Goal: Task Accomplishment & Management: Manage account settings

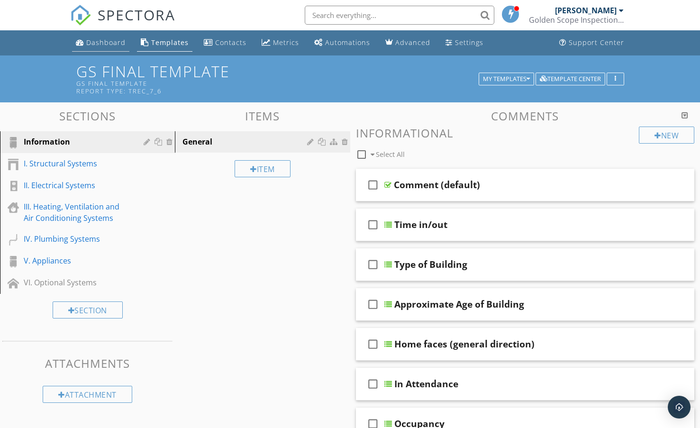
click at [96, 37] on link "Dashboard" at bounding box center [100, 43] width 57 height 18
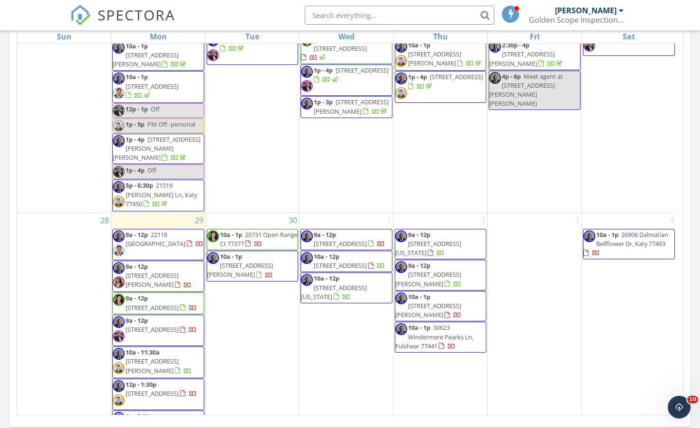
scroll to position [875, 0]
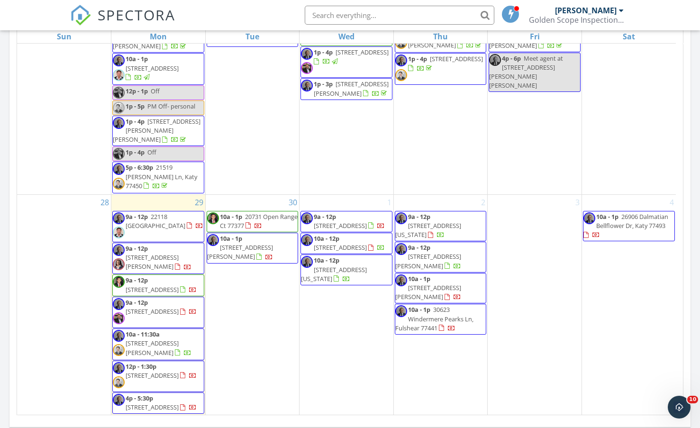
click at [131, 285] on span "4915 Pecan Grove Dr, Pearland 77584" at bounding box center [152, 289] width 53 height 9
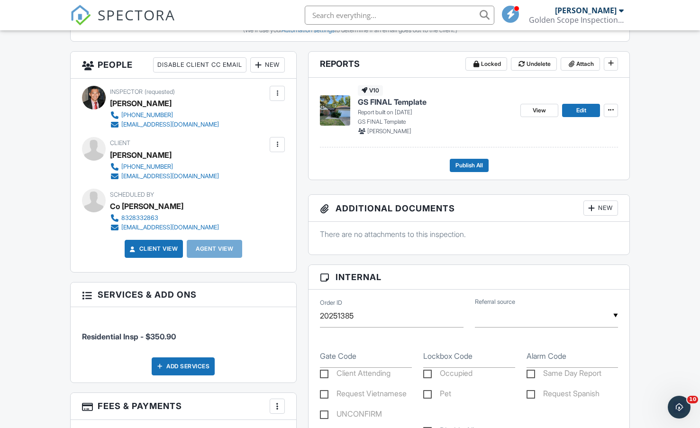
scroll to position [332, 0]
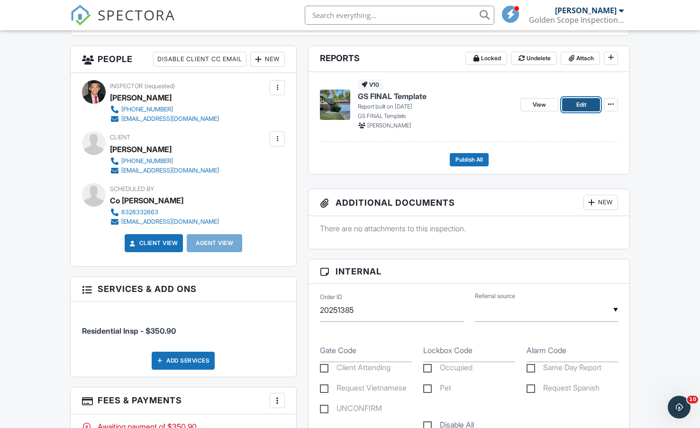
click at [573, 101] on link "Edit" at bounding box center [581, 104] width 38 height 13
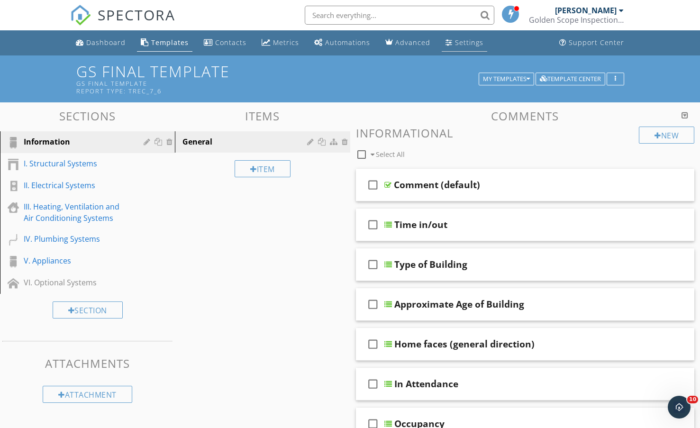
click at [455, 42] on div "Settings" at bounding box center [469, 42] width 28 height 9
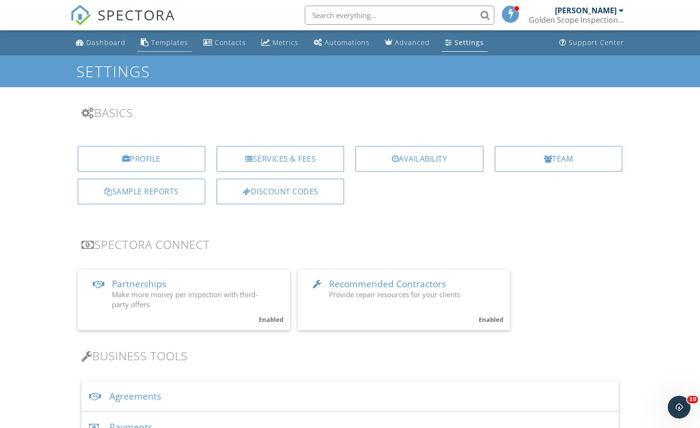
click at [172, 46] on div "Templates" at bounding box center [169, 42] width 37 height 9
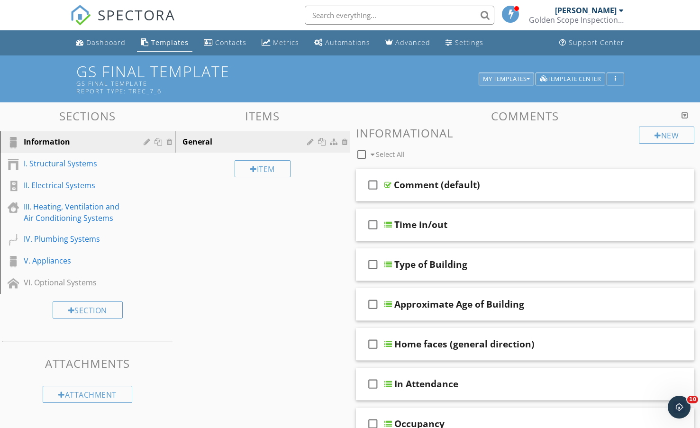
click at [491, 81] on div "My Templates" at bounding box center [506, 79] width 47 height 7
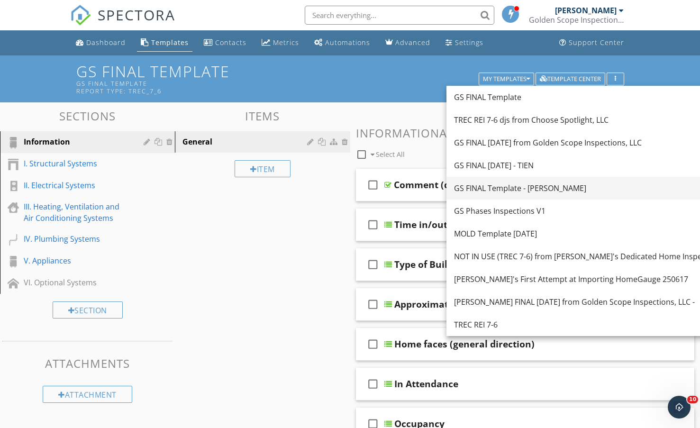
click at [490, 187] on div "GS FINAL Template - [PERSON_NAME]" at bounding box center [589, 187] width 270 height 11
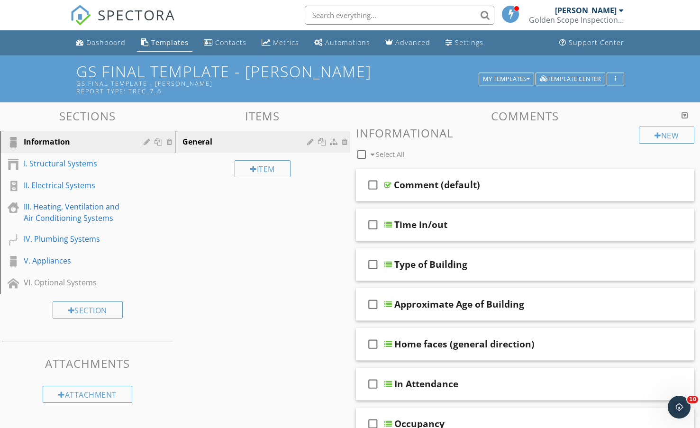
click at [515, 46] on div "Dashboard Templates Contacts Metrics Automations Advanced Settings Support Cent…" at bounding box center [350, 42] width 560 height 25
click at [676, 404] on icon "Open Intercom Messenger" at bounding box center [678, 406] width 16 height 16
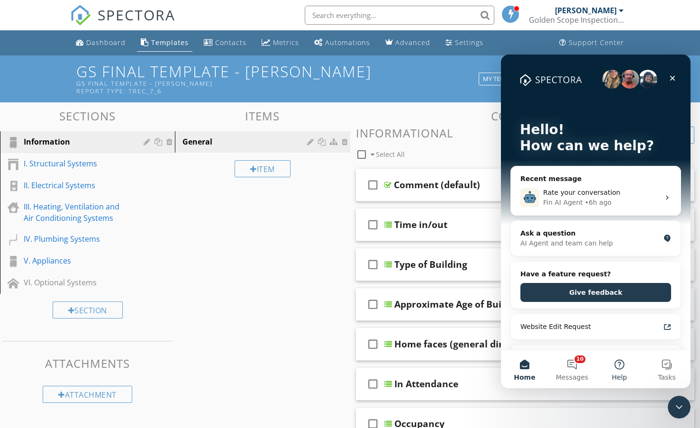
click at [616, 370] on button "Help" at bounding box center [619, 369] width 47 height 38
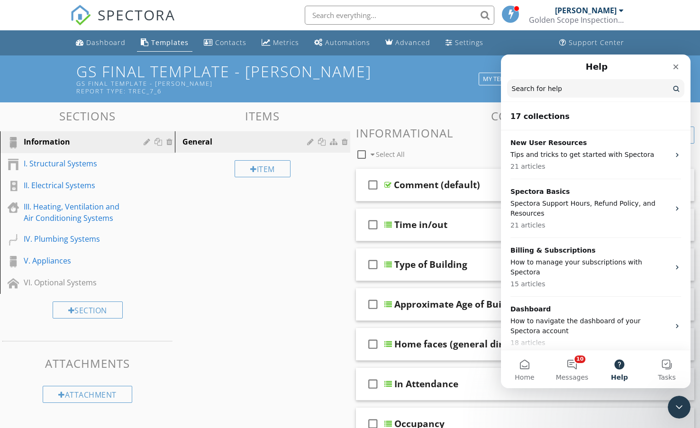
click at [556, 88] on input "Search for help" at bounding box center [595, 88] width 177 height 18
type input "call back"
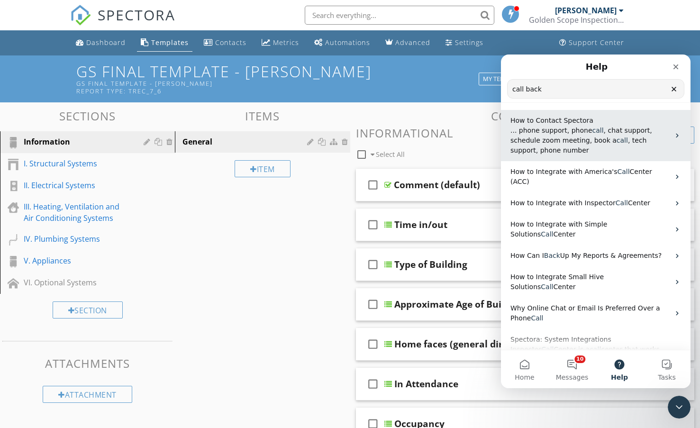
click at [572, 138] on span ", chat support, schedule zoom meeting, book a" at bounding box center [581, 135] width 142 height 18
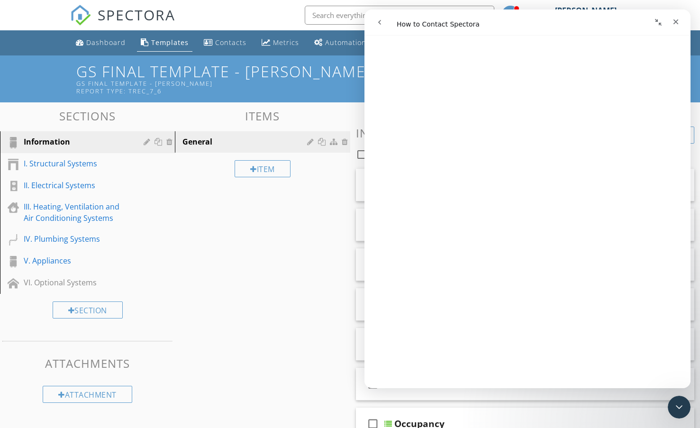
scroll to position [568, 0]
click at [676, 20] on icon "Close" at bounding box center [676, 22] width 8 height 8
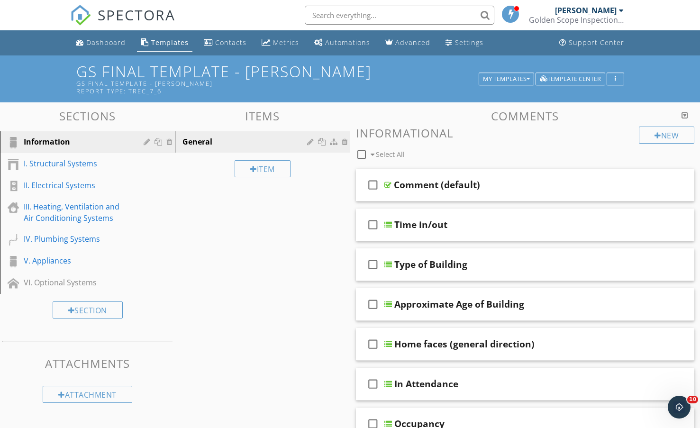
scroll to position [0, 0]
click at [589, 9] on div "[PERSON_NAME]" at bounding box center [586, 10] width 62 height 9
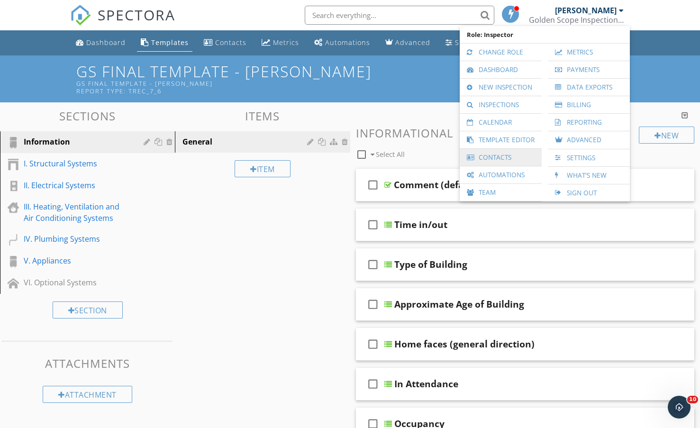
click at [511, 160] on link "Contacts" at bounding box center [500, 157] width 72 height 17
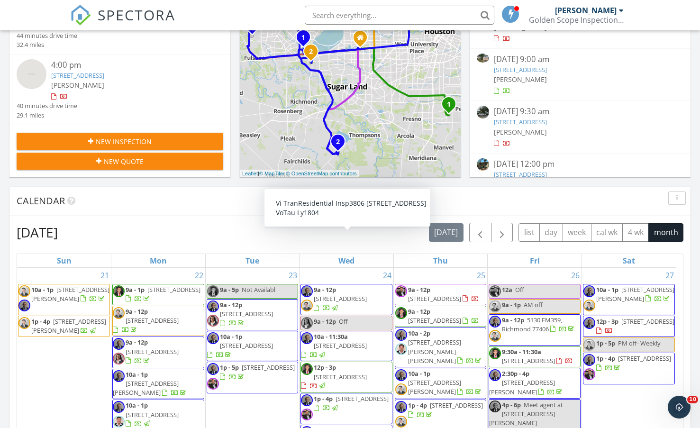
scroll to position [732, 0]
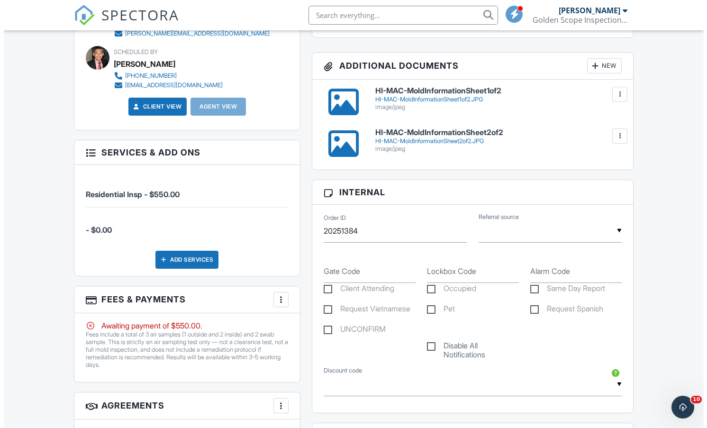
scroll to position [569, 0]
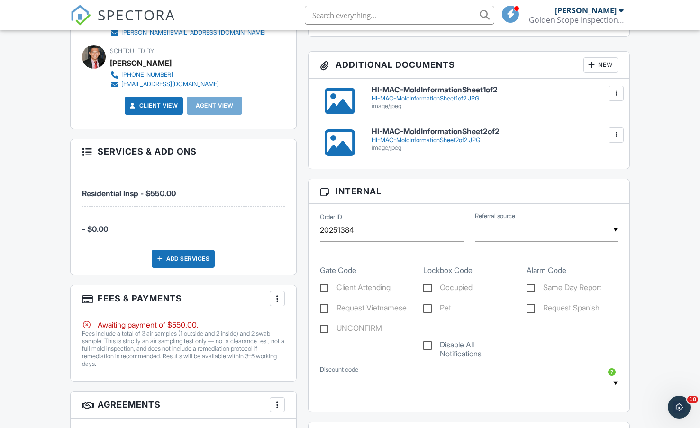
click at [279, 302] on div at bounding box center [276, 298] width 9 height 9
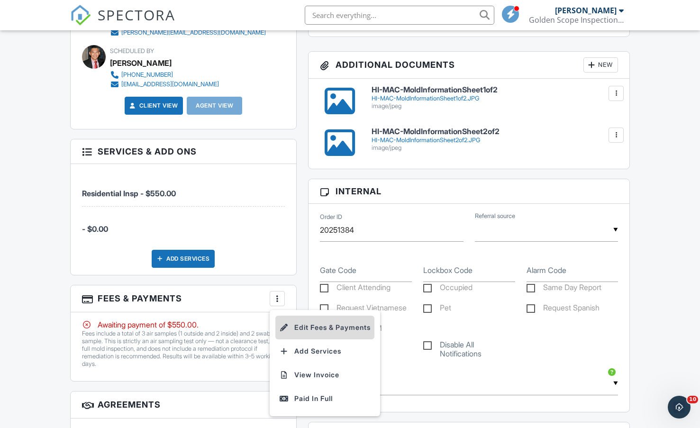
click at [296, 331] on li "Edit Fees & Payments" at bounding box center [324, 328] width 99 height 24
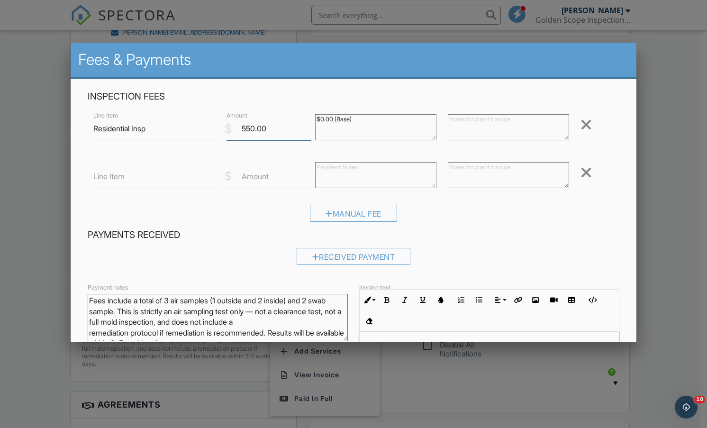
click at [238, 132] on input "550.00" at bounding box center [268, 128] width 85 height 23
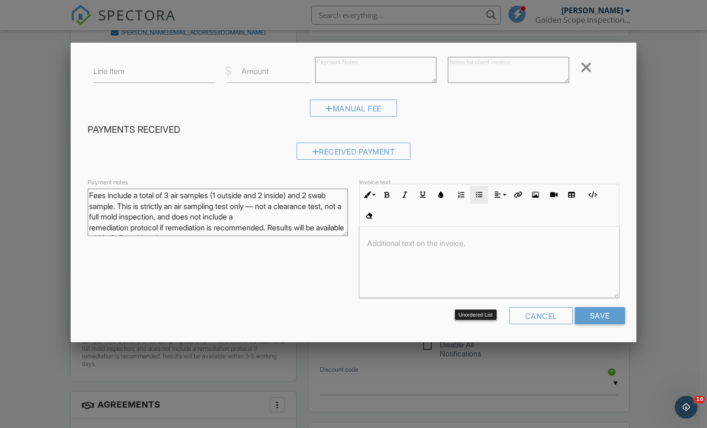
scroll to position [106, 0]
type input "650.00"
click at [596, 316] on input "Save" at bounding box center [600, 315] width 50 height 17
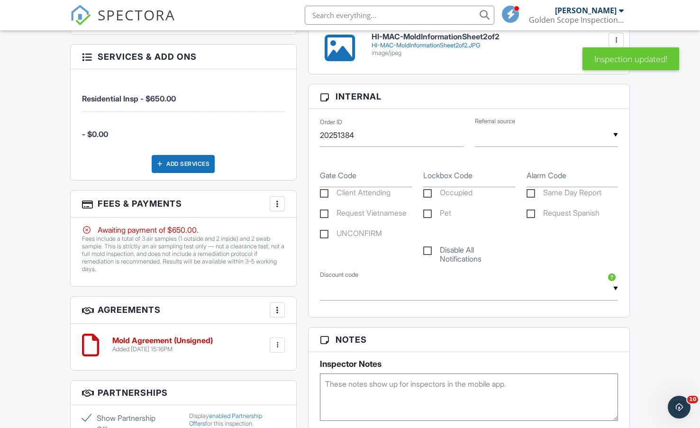
click at [276, 208] on div at bounding box center [276, 203] width 9 height 9
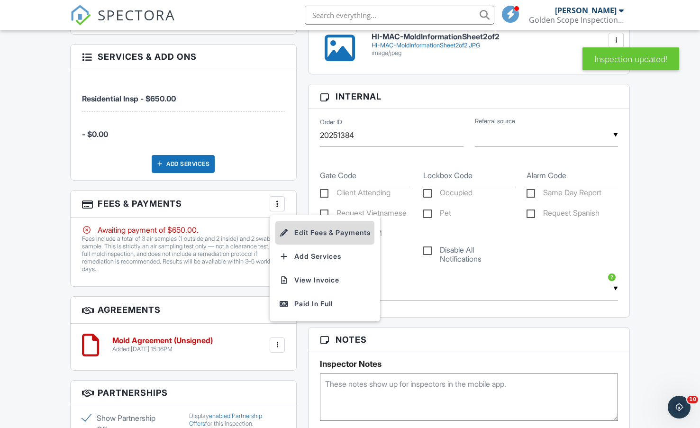
click at [295, 233] on li "Edit Fees & Payments" at bounding box center [324, 233] width 99 height 24
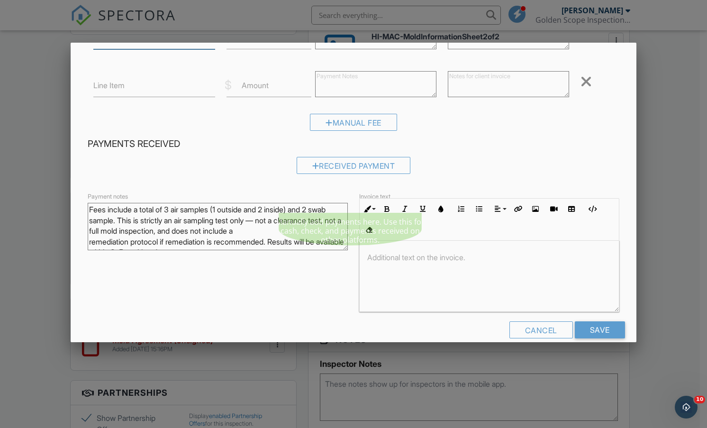
scroll to position [95, 0]
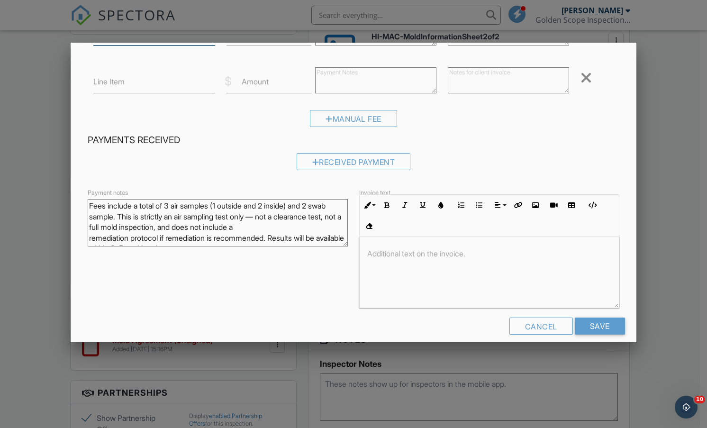
type input "Mold Inspection"
click at [320, 202] on textarea "Fees include a total of 3 air samples (1 outside and 2 inside) and 2 swab sampl…" at bounding box center [218, 222] width 260 height 47
click at [270, 204] on textarea "Fees include a total of 3 air samples (1 outside and 2 inside) and 2 swab sampl…" at bounding box center [218, 222] width 260 height 47
click at [134, 219] on textarea "Fees include a total of 3 air samples (1 outside and 2 inside) and 2 swab sampl…" at bounding box center [218, 222] width 260 height 47
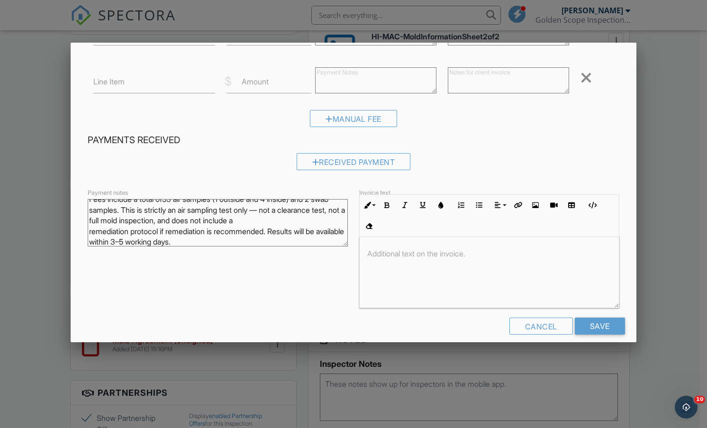
scroll to position [9, 0]
type textarea "Fees include a total of53 air samples (1 outside and 4 inside) and 2 swab sampl…"
click at [596, 320] on input "Save" at bounding box center [600, 325] width 50 height 17
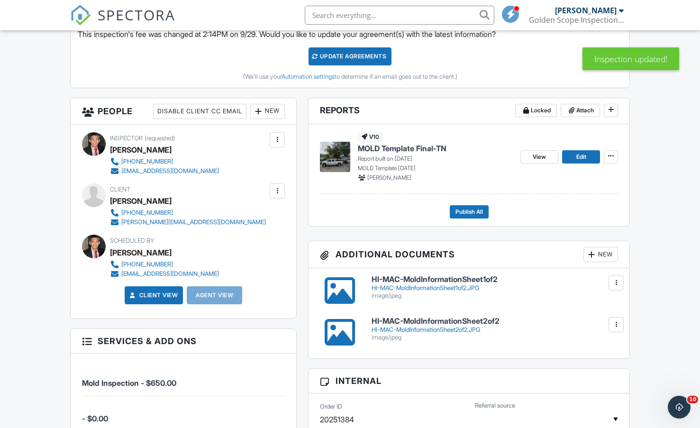
click at [261, 217] on div "Client [PERSON_NAME] [PHONE_NUMBER] [PERSON_NAME][EMAIL_ADDRESS][DOMAIN_NAME]" at bounding box center [183, 205] width 203 height 44
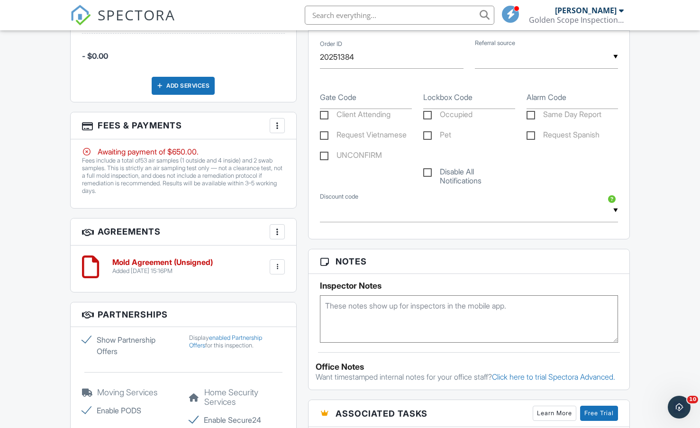
scroll to position [758, 0]
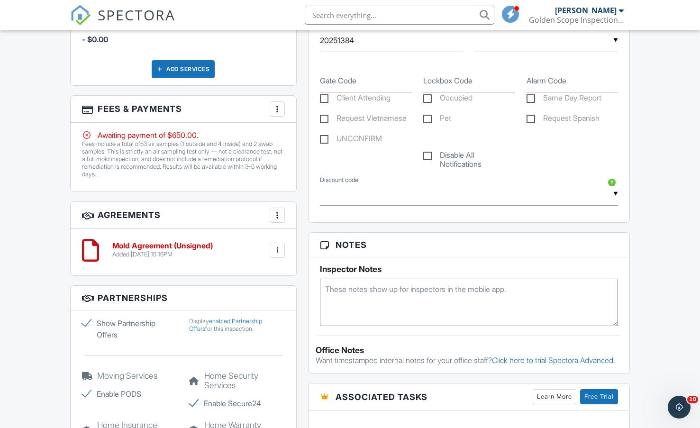
click at [249, 220] on h3 "Agreements More Add Agreement Edit Agreement Templates" at bounding box center [184, 215] width 226 height 27
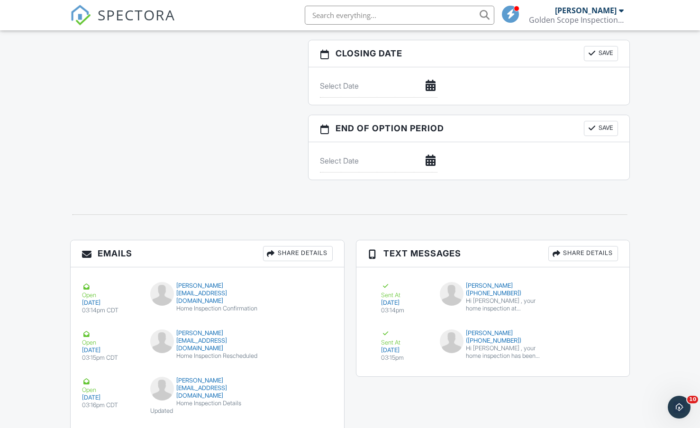
scroll to position [1299, 0]
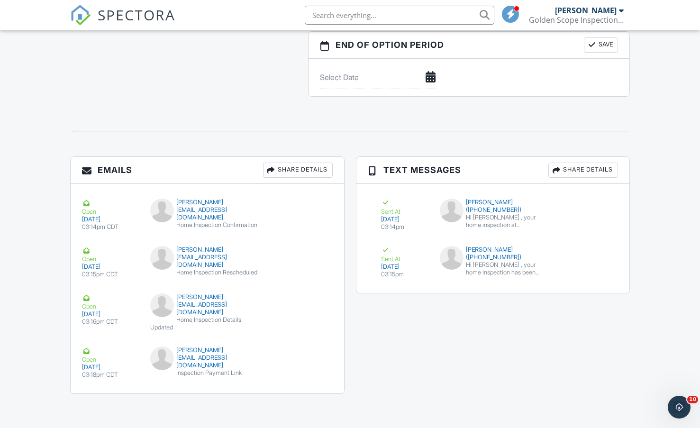
click at [359, 317] on div "Emails Share Details Open [DATE] 03:14pm CDT [PERSON_NAME][EMAIL_ADDRESS][DOMAI…" at bounding box center [349, 279] width 571 height 247
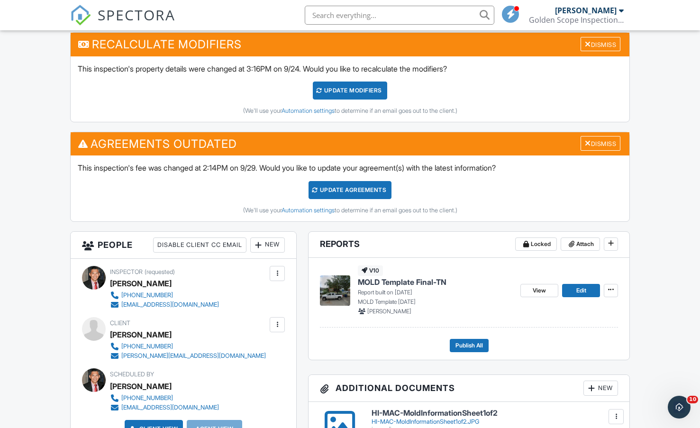
scroll to position [209, 0]
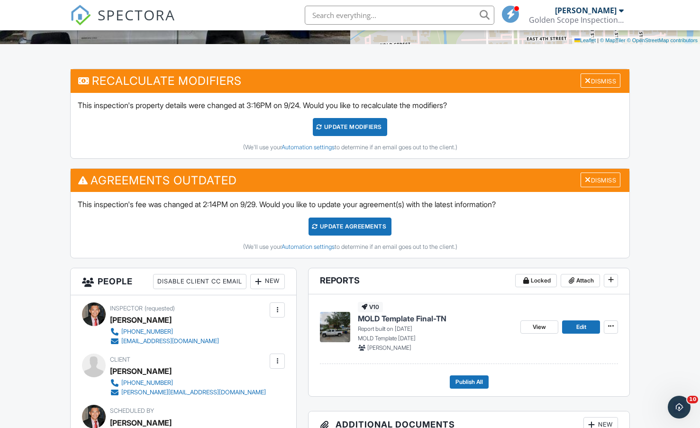
click at [334, 226] on div "Update Agreements" at bounding box center [349, 226] width 83 height 18
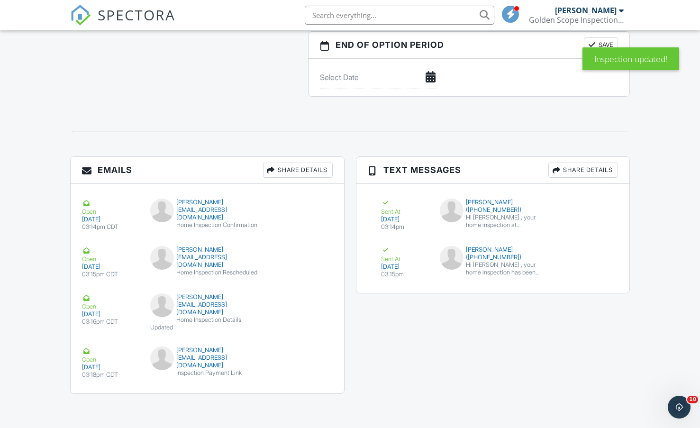
scroll to position [1199, 0]
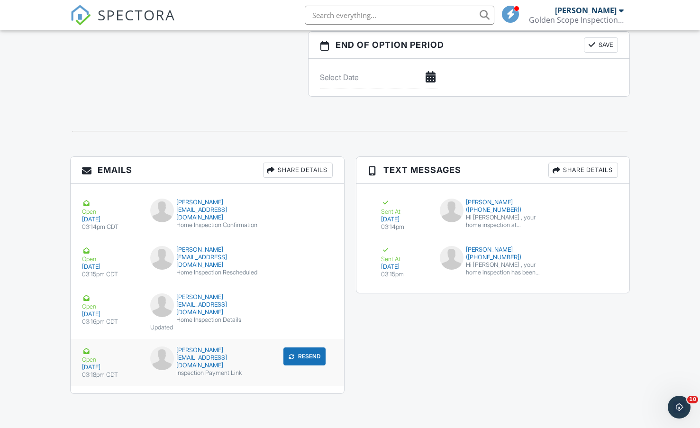
click at [300, 359] on button "Resend" at bounding box center [304, 356] width 42 height 18
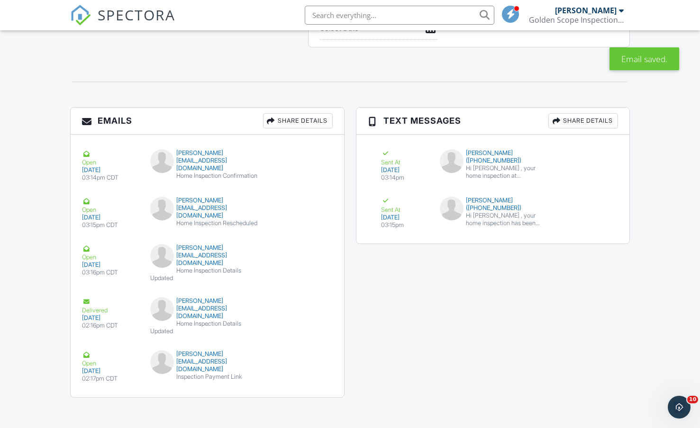
scroll to position [1246, 0]
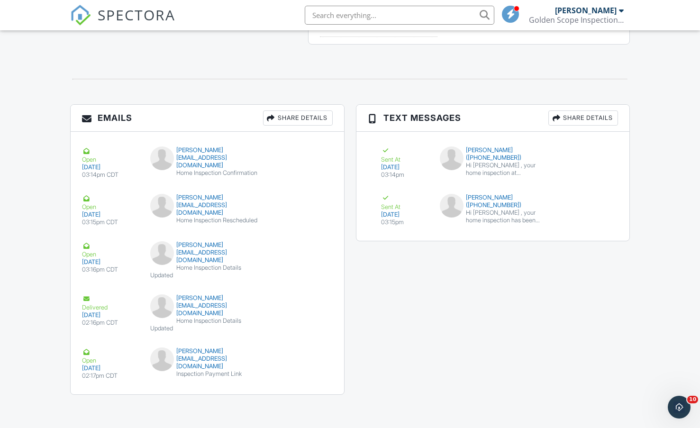
click at [359, 334] on div "Emails Share Details Open [DATE] 03:14pm CDT [PERSON_NAME][EMAIL_ADDRESS][DOMAI…" at bounding box center [349, 254] width 571 height 300
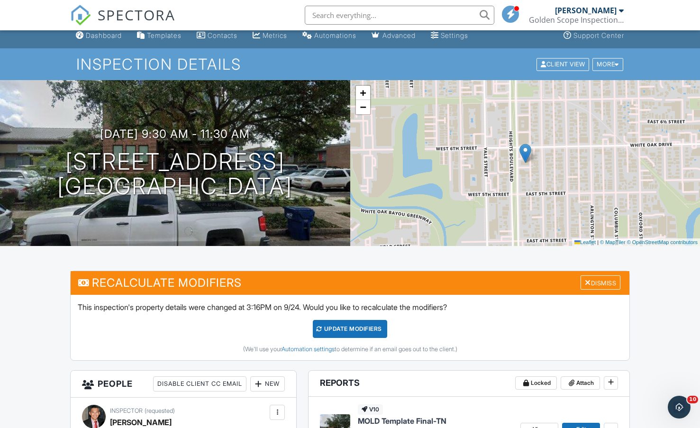
scroll to position [0, 0]
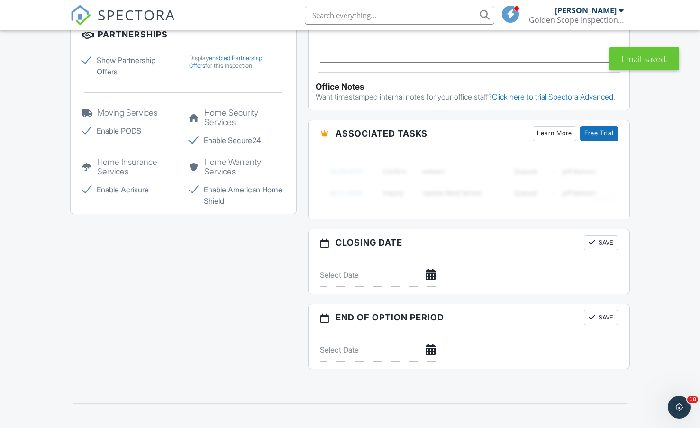
scroll to position [820, 0]
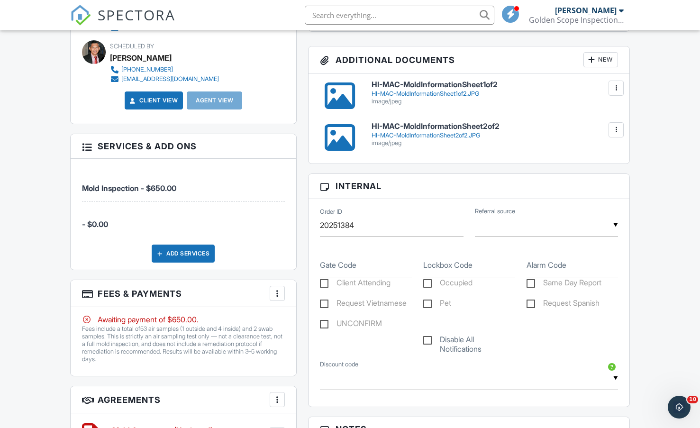
scroll to position [569, 0]
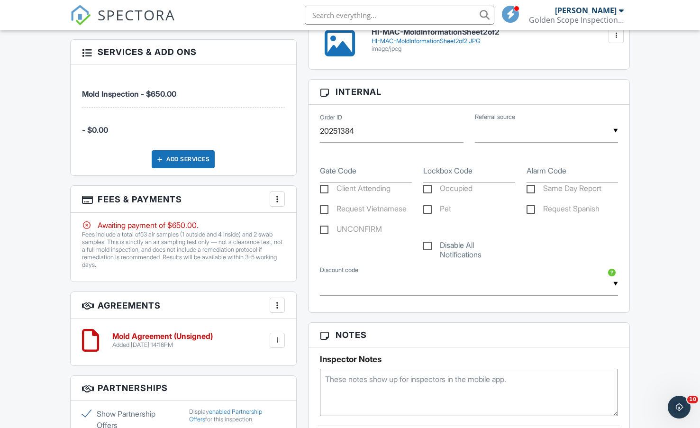
click at [41, 222] on div "Dashboard Templates Contacts Metrics Automations Advanced Settings Support Cent…" at bounding box center [350, 284] width 700 height 1645
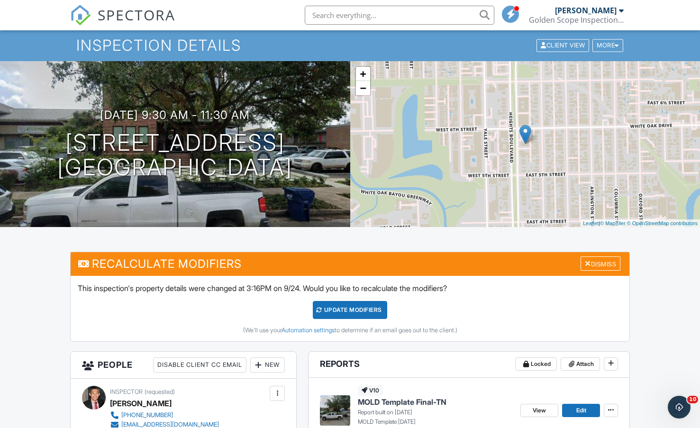
scroll to position [0, 0]
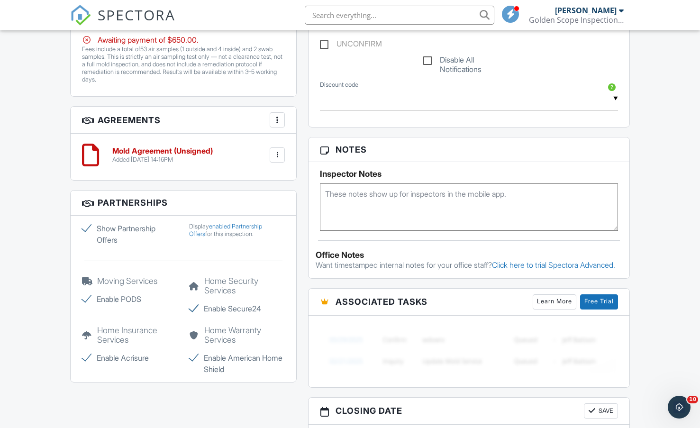
click at [49, 190] on div "Dashboard Templates Contacts Metrics Automations Advanced Settings Support Cent…" at bounding box center [350, 99] width 700 height 1645
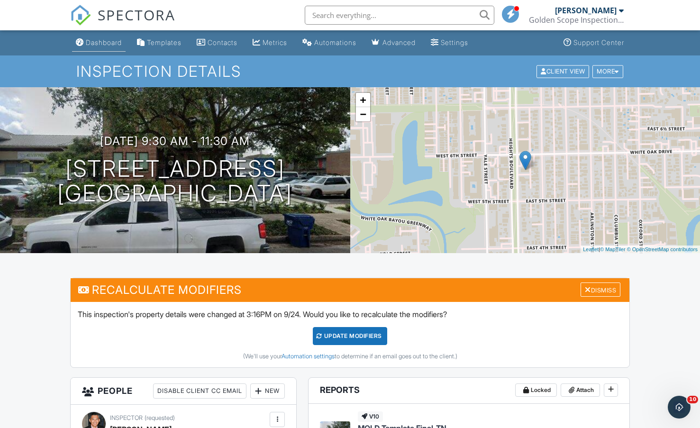
click at [113, 38] on div "Dashboard" at bounding box center [104, 42] width 36 height 8
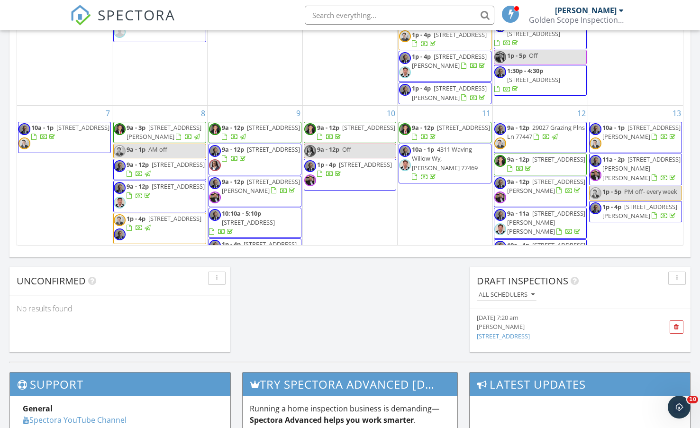
scroll to position [640, 0]
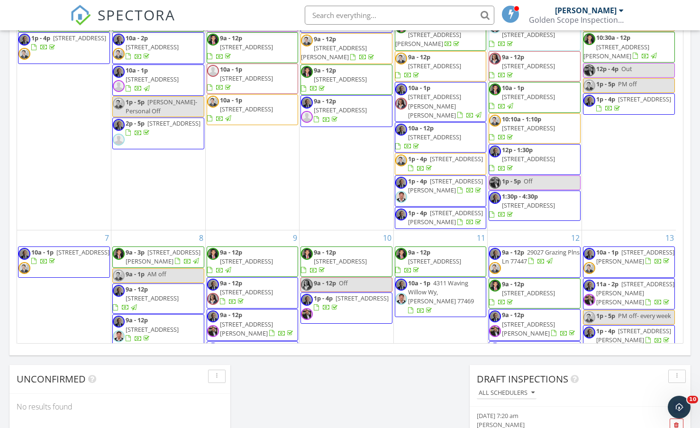
click at [358, 376] on div "[DATE] All Inspectors 9:00 am [STREET_ADDRESS] [PERSON_NAME][GEOGRAPHIC_DATA] […" at bounding box center [350, 28] width 700 height 862
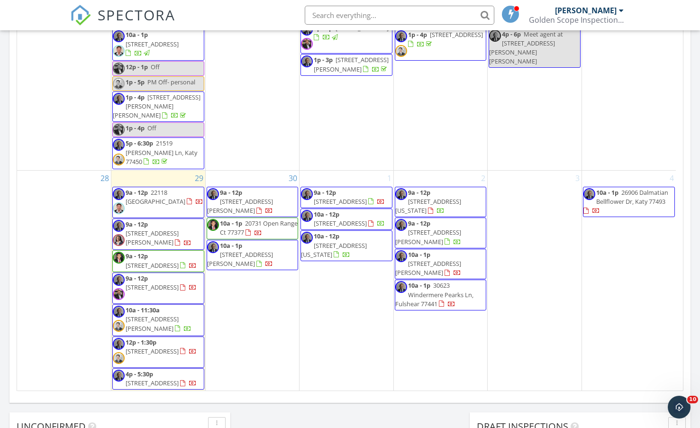
scroll to position [875, 0]
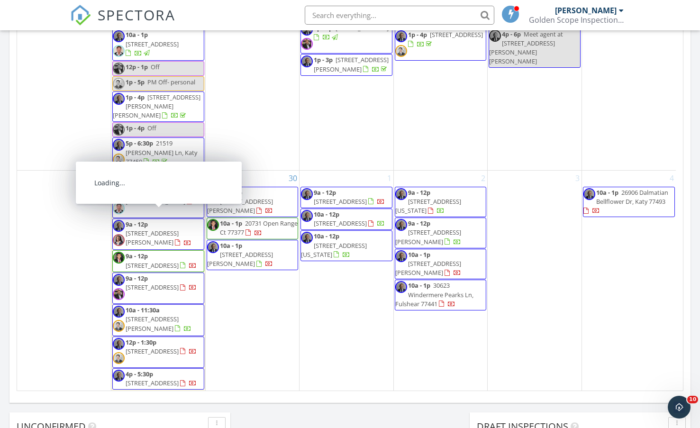
drag, startPoint x: 149, startPoint y: 260, endPoint x: 148, endPoint y: 253, distance: 6.6
click at [148, 261] on span "4915 Pecan Grove Dr, Pearland 77584" at bounding box center [152, 265] width 53 height 9
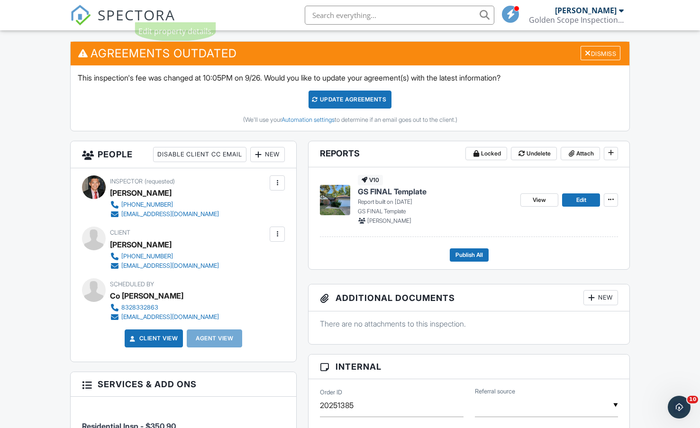
scroll to position [237, 0]
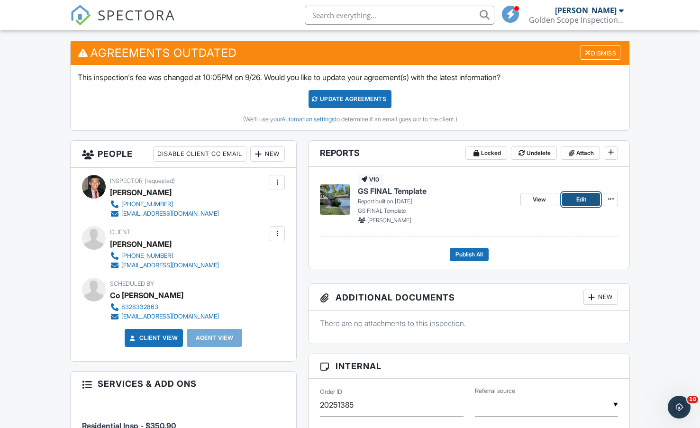
click at [588, 199] on link "Edit" at bounding box center [581, 199] width 38 height 13
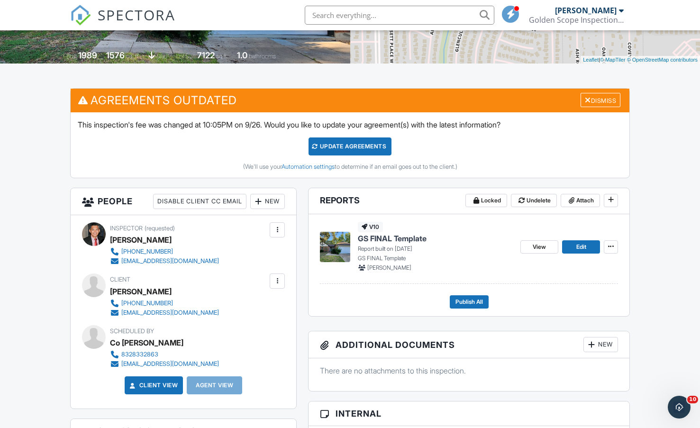
click at [279, 230] on div at bounding box center [276, 229] width 9 height 9
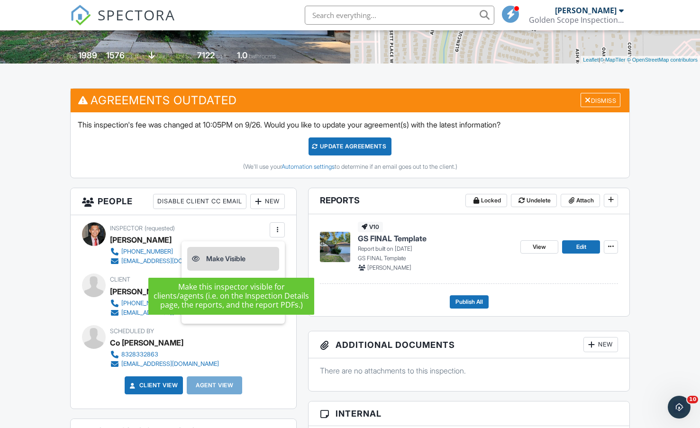
click at [247, 254] on li "Make Visible" at bounding box center [233, 259] width 92 height 24
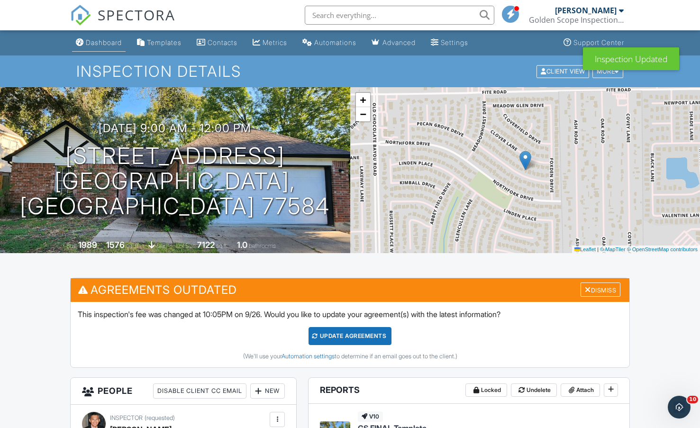
click at [113, 44] on div "Dashboard" at bounding box center [104, 42] width 36 height 8
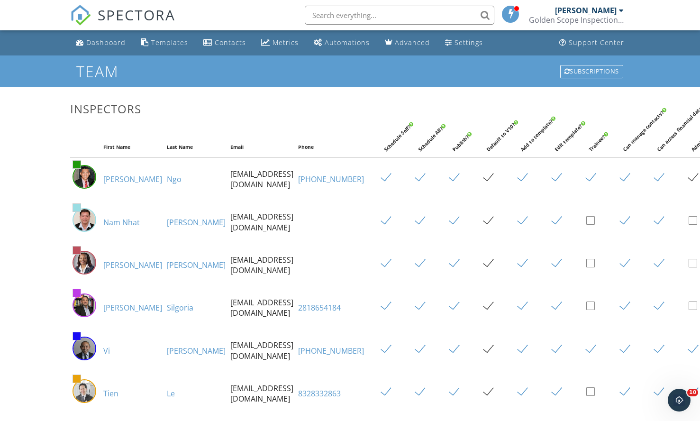
click at [92, 184] on img at bounding box center [84, 177] width 24 height 24
click at [107, 184] on link "[PERSON_NAME]" at bounding box center [132, 179] width 59 height 10
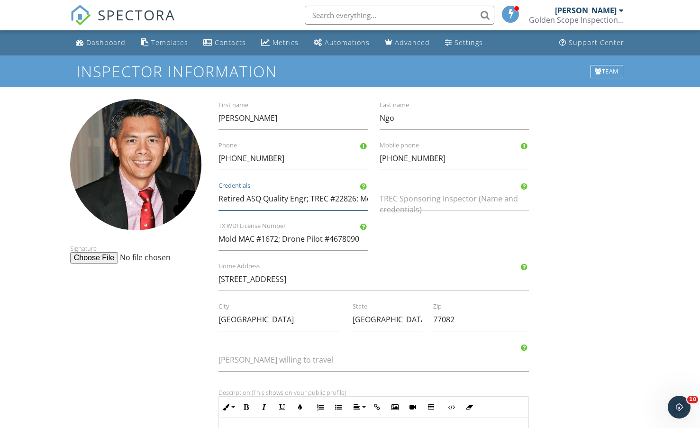
click at [308, 205] on input "Retired ASQ Quality Engr; TREC #22826; Mold MAC #1672" at bounding box center [293, 198] width 150 height 23
type input "Retired ASQ Quality Engr; TREC #22826"
click at [578, 258] on div "Signature Tony First name Ngo Last name 832-606-8669 Phone 832-606-8669 Mobile …" at bounding box center [349, 406] width 571 height 614
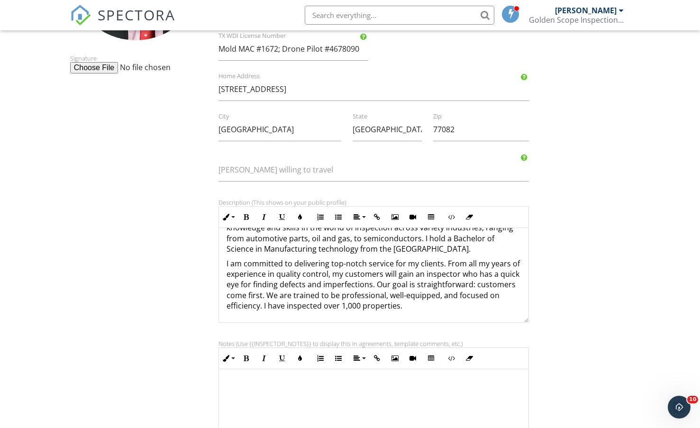
scroll to position [295, 0]
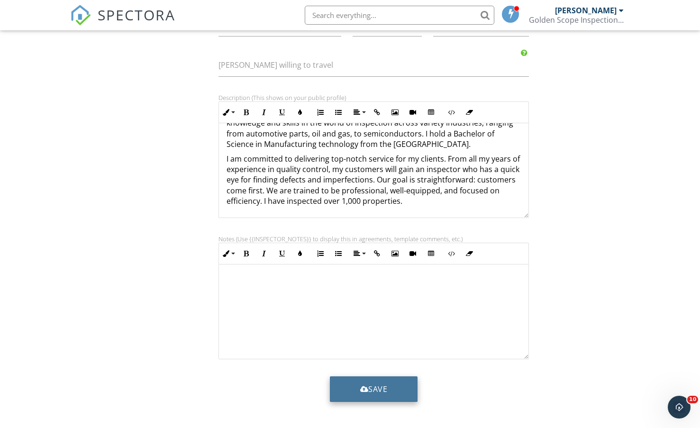
click at [340, 384] on button "Save" at bounding box center [374, 389] width 88 height 26
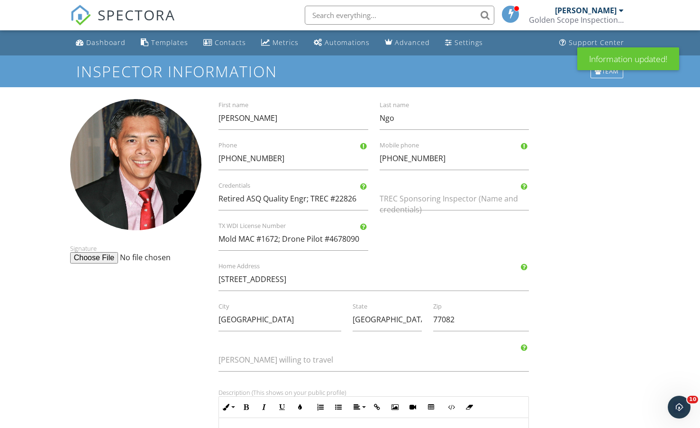
click at [582, 284] on div "Signature [PERSON_NAME] First name [PERSON_NAME] Last name [PHONE_NUMBER] Phone…" at bounding box center [349, 406] width 571 height 614
click at [87, 42] on div "Dashboard" at bounding box center [105, 42] width 39 height 9
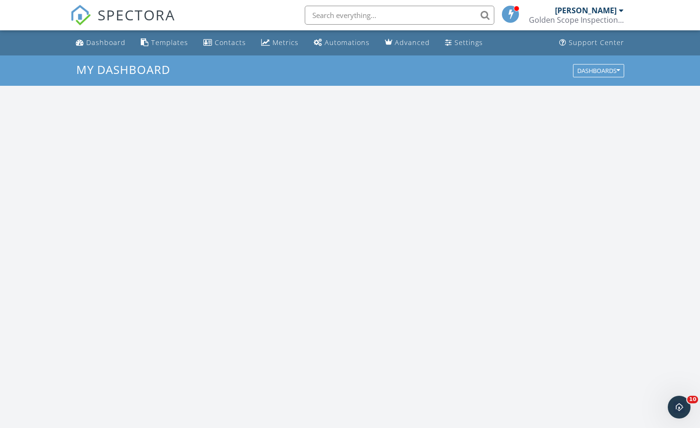
scroll to position [877, 714]
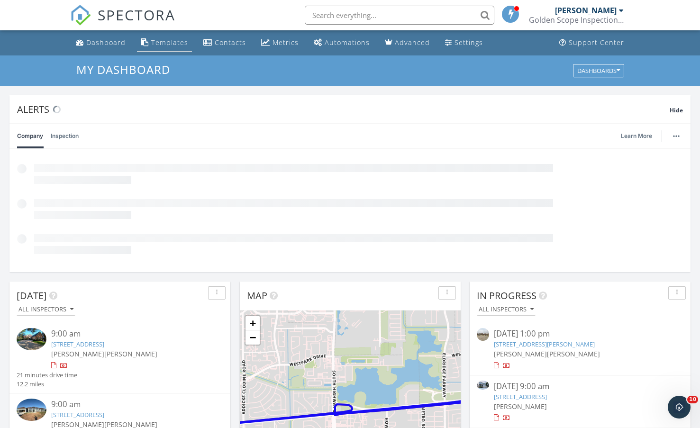
click at [175, 38] on div "Templates" at bounding box center [169, 42] width 37 height 9
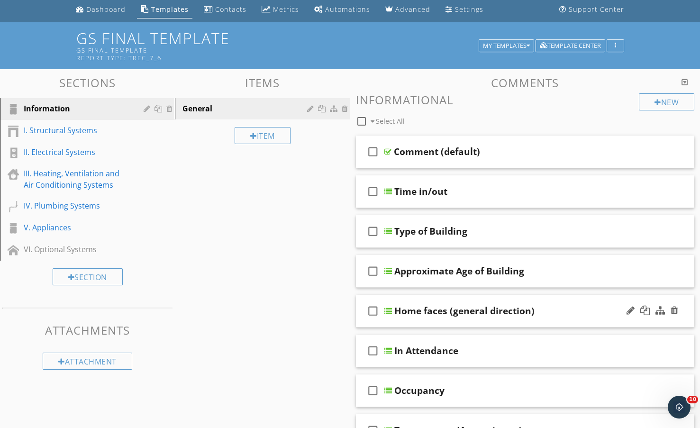
scroll to position [47, 0]
